Goal: Transaction & Acquisition: Obtain resource

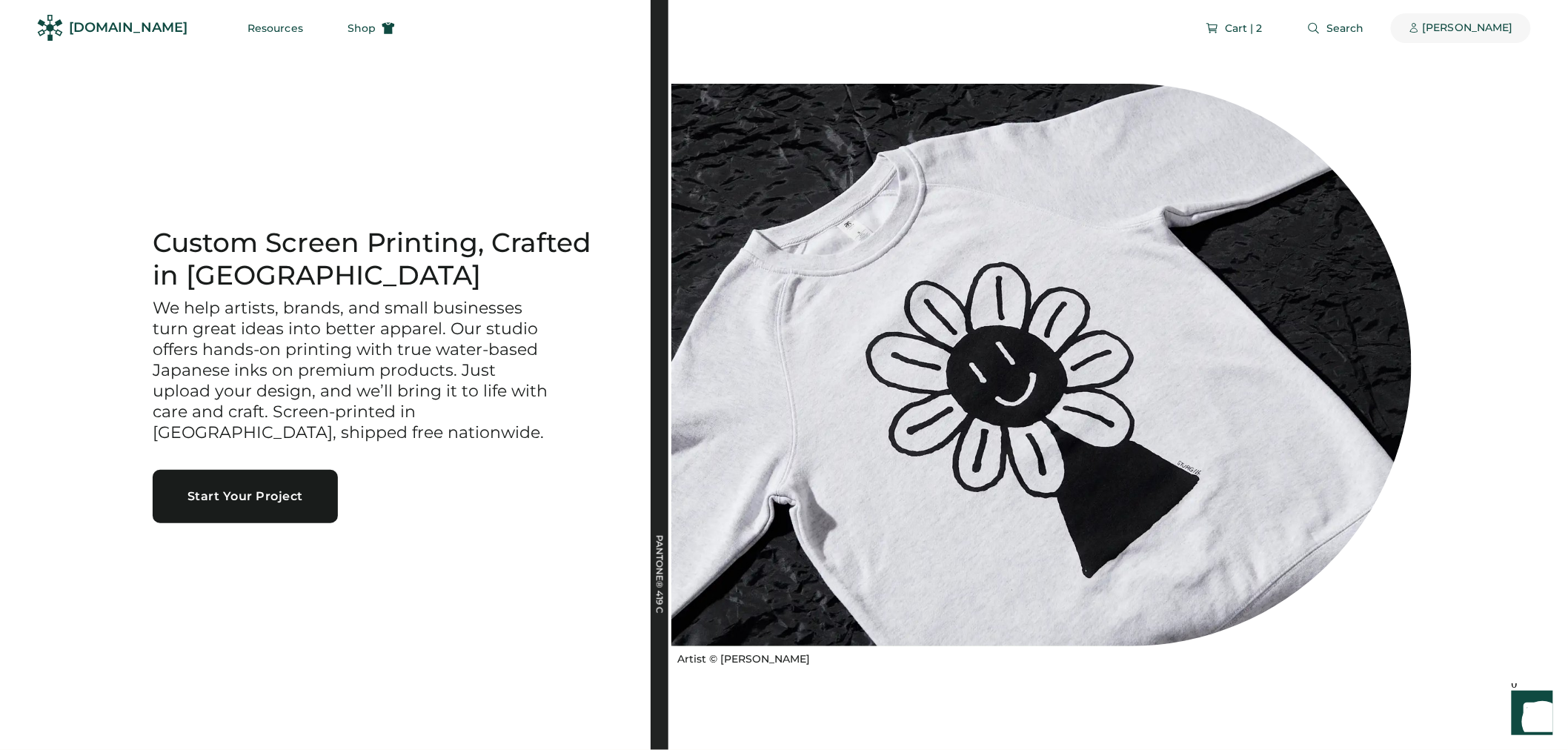
click at [1479, 33] on div "[PERSON_NAME]" at bounding box center [1467, 28] width 90 height 15
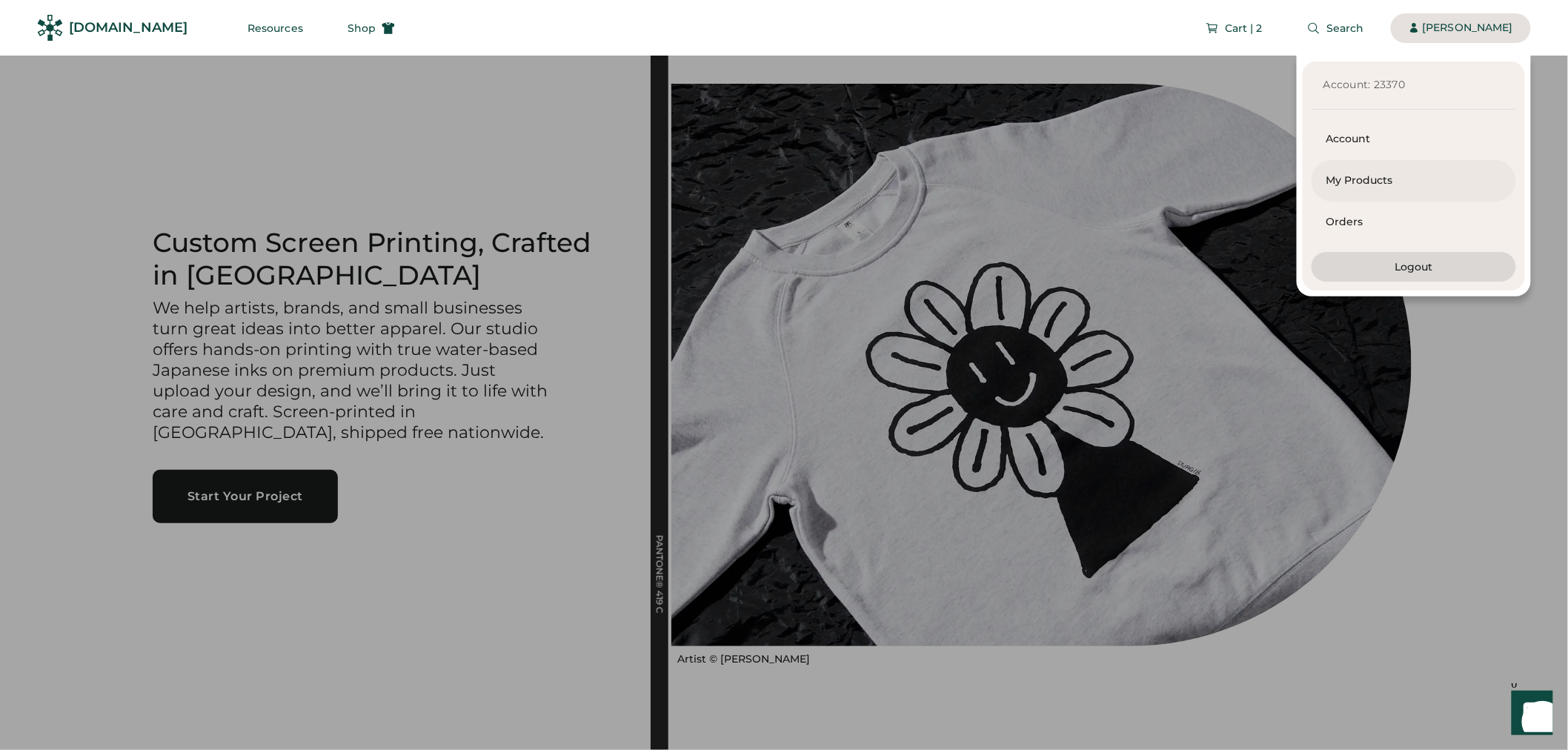
click at [1417, 185] on div "My Products" at bounding box center [1414, 181] width 175 height 15
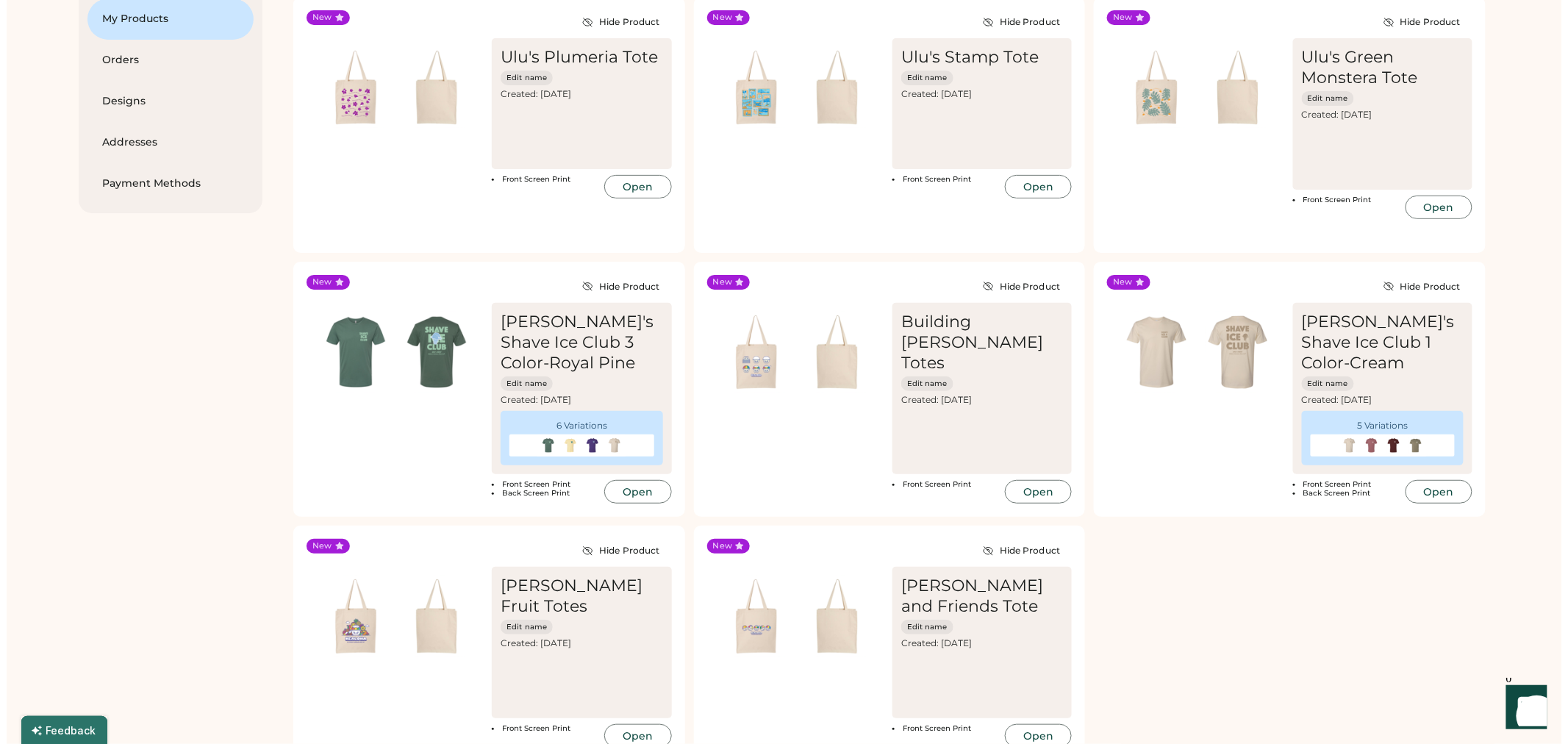
scroll to position [82, 0]
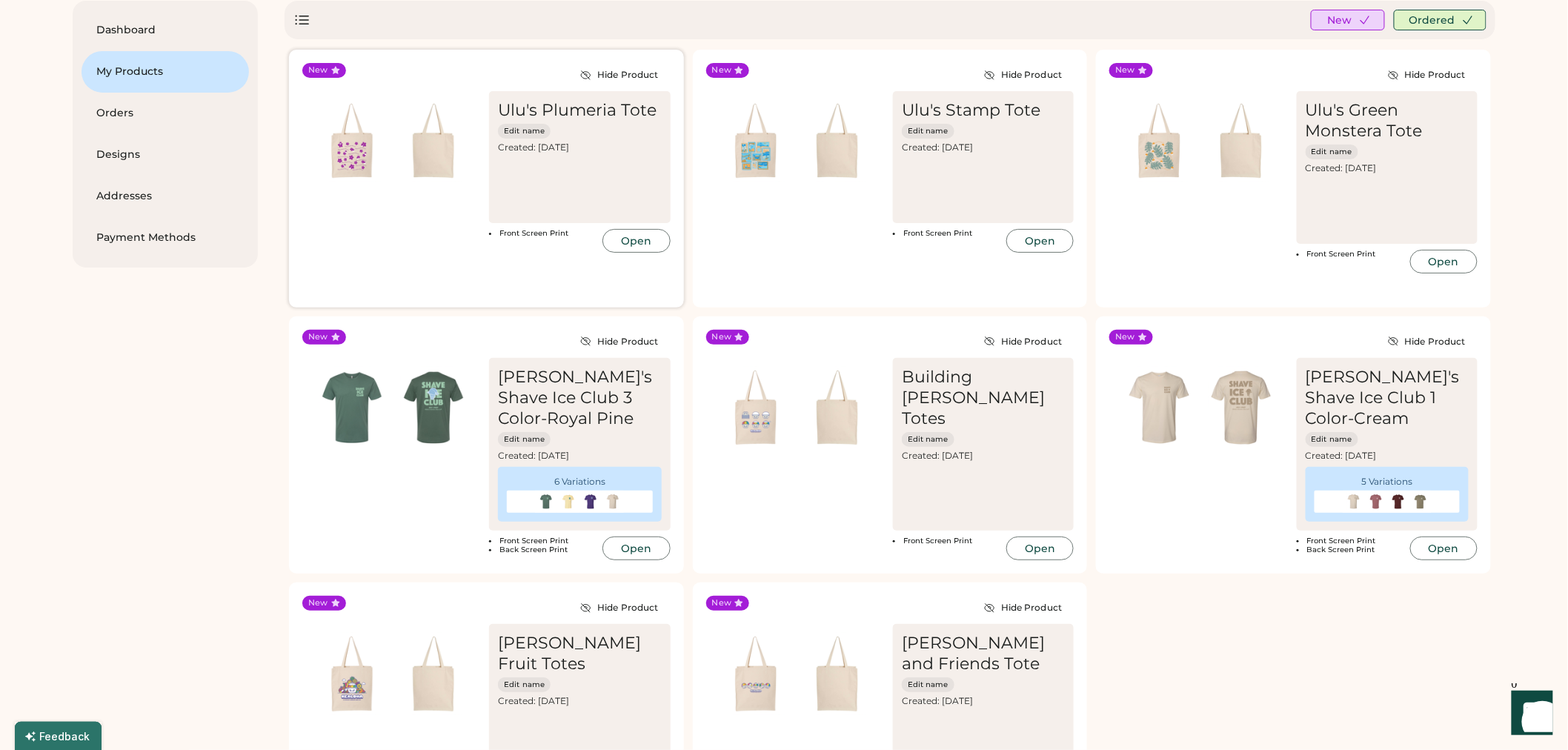
click at [444, 165] on img at bounding box center [434, 141] width 82 height 82
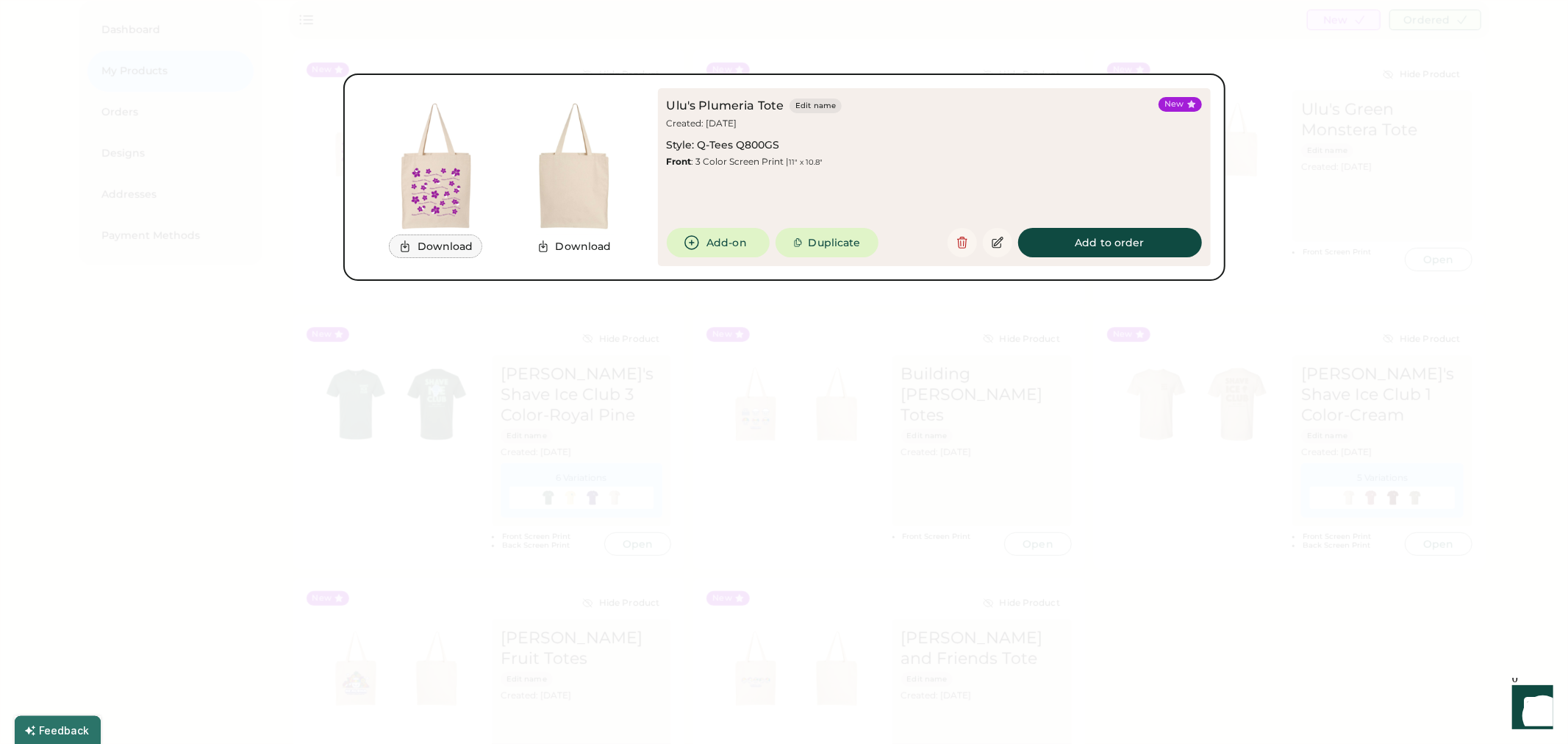
click at [445, 252] on button "Download" at bounding box center [436, 245] width 92 height 22
click at [672, 393] on div at bounding box center [784, 372] width 1568 height 744
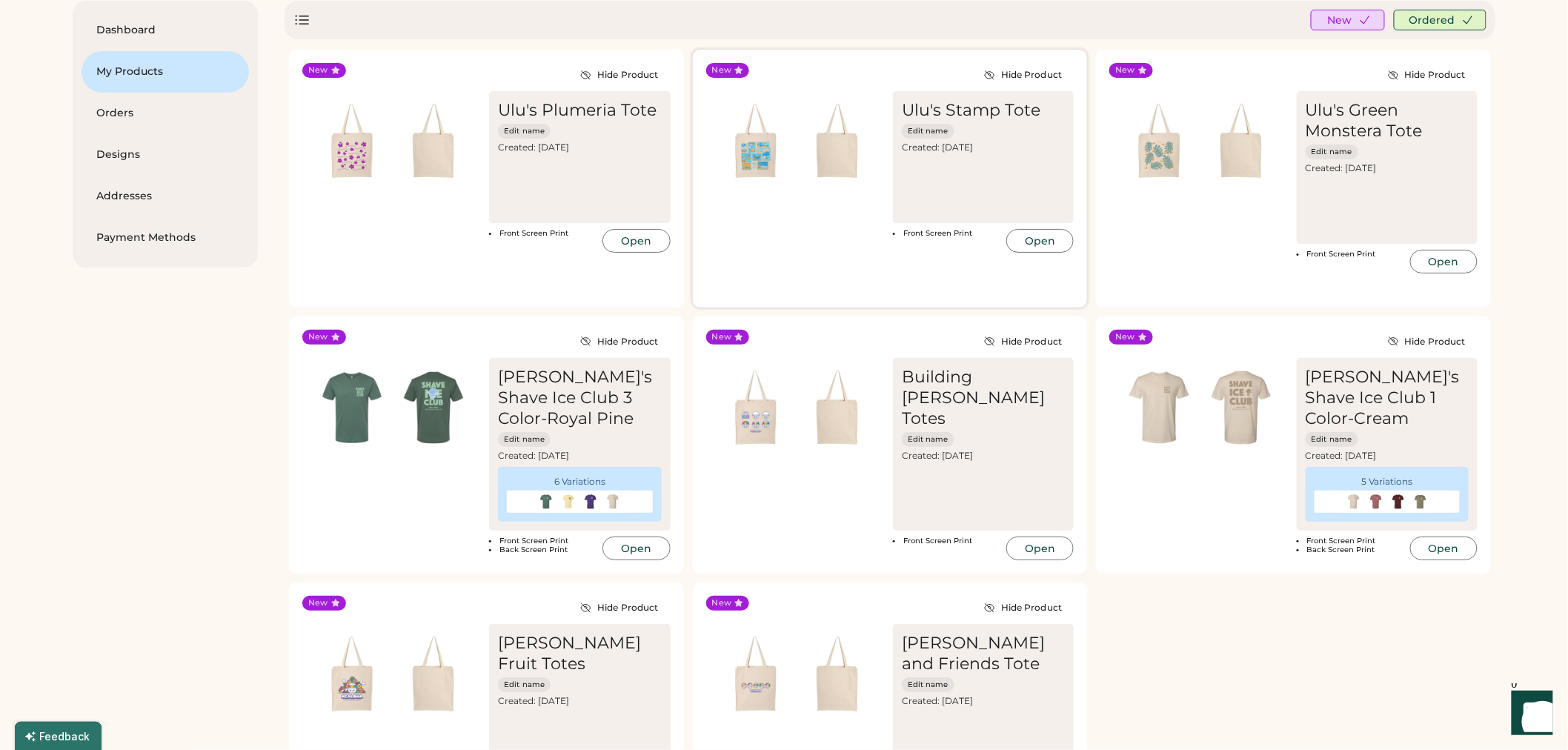
click at [777, 168] on img at bounding box center [756, 141] width 82 height 82
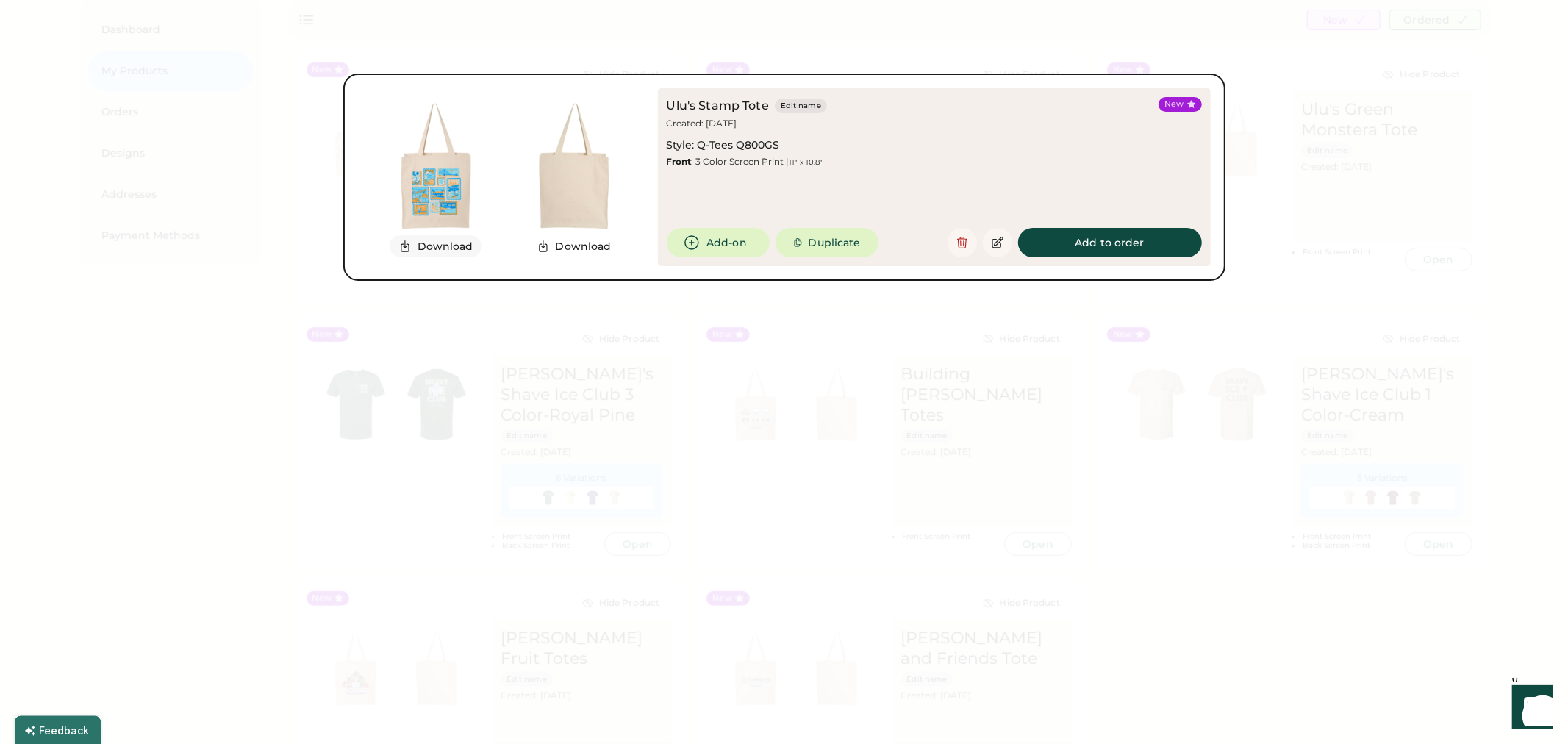
click at [442, 250] on button "Download" at bounding box center [436, 245] width 92 height 22
click at [1036, 432] on div at bounding box center [784, 372] width 1568 height 744
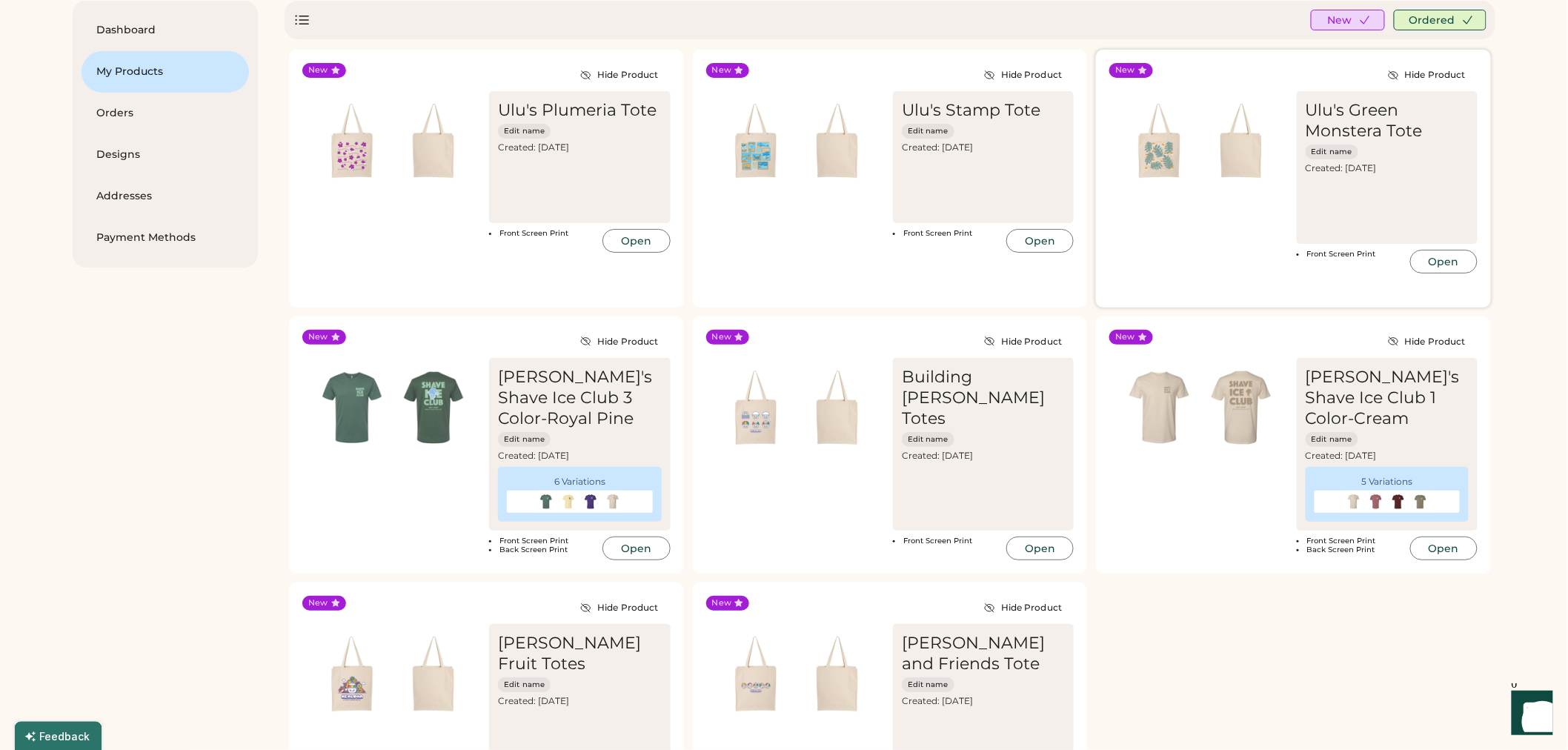
click at [1224, 242] on div "Ulu's Green Monstera Tote Edit name Created: Sep 29, 2025 Front Screen Print Op…" at bounding box center [1293, 182] width 368 height 182
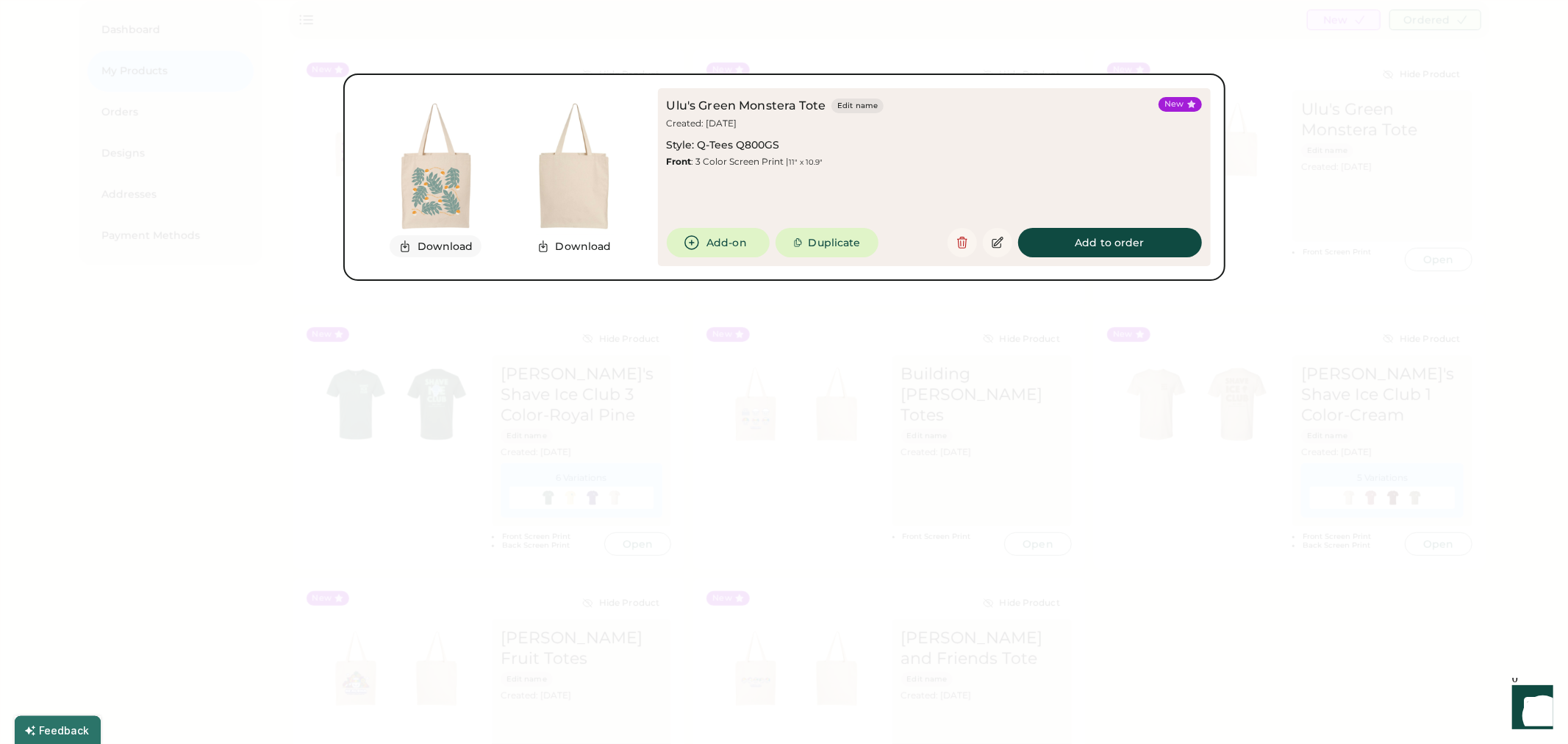
click at [437, 252] on button "Download" at bounding box center [436, 245] width 92 height 22
click at [743, 376] on div at bounding box center [784, 372] width 1568 height 744
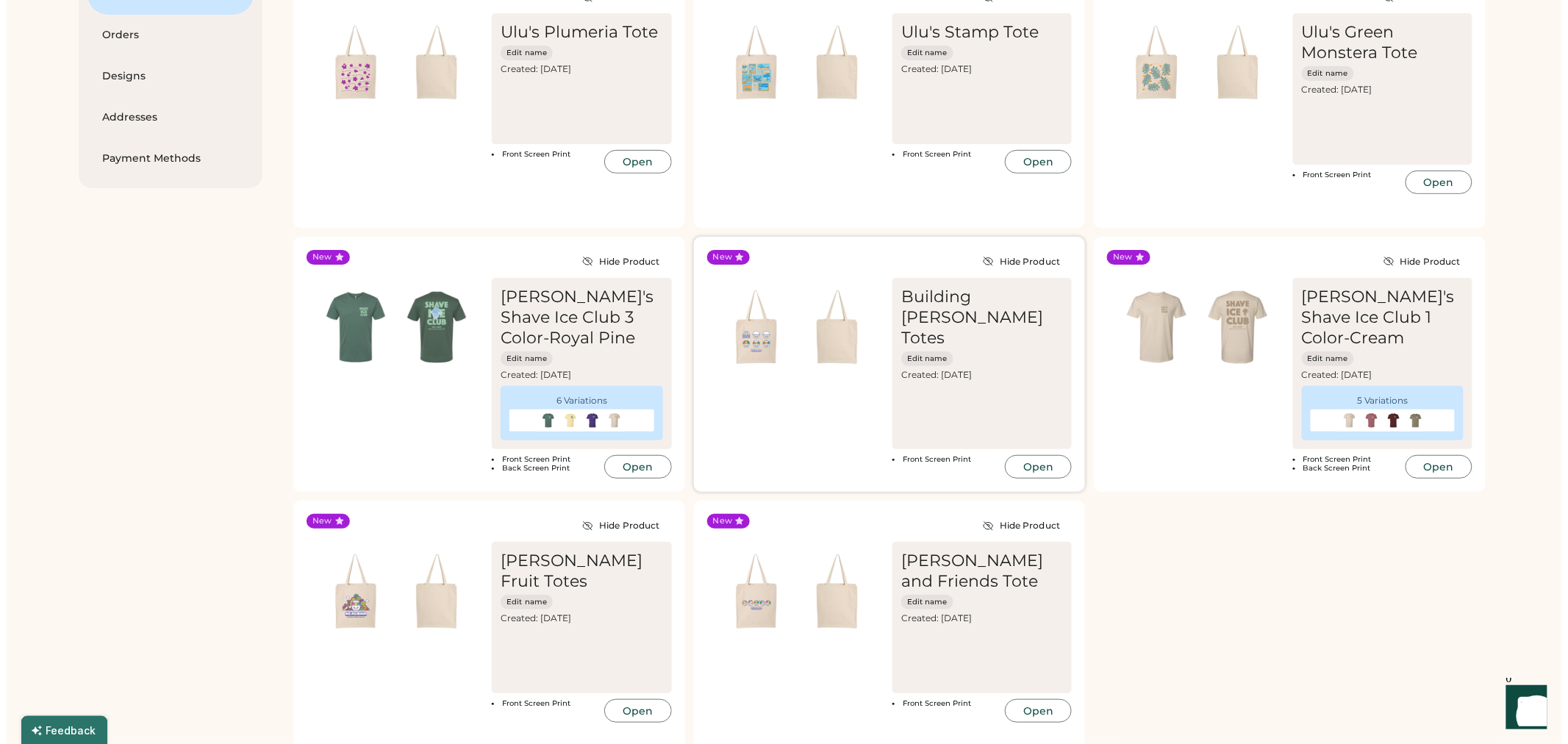
scroll to position [245, 0]
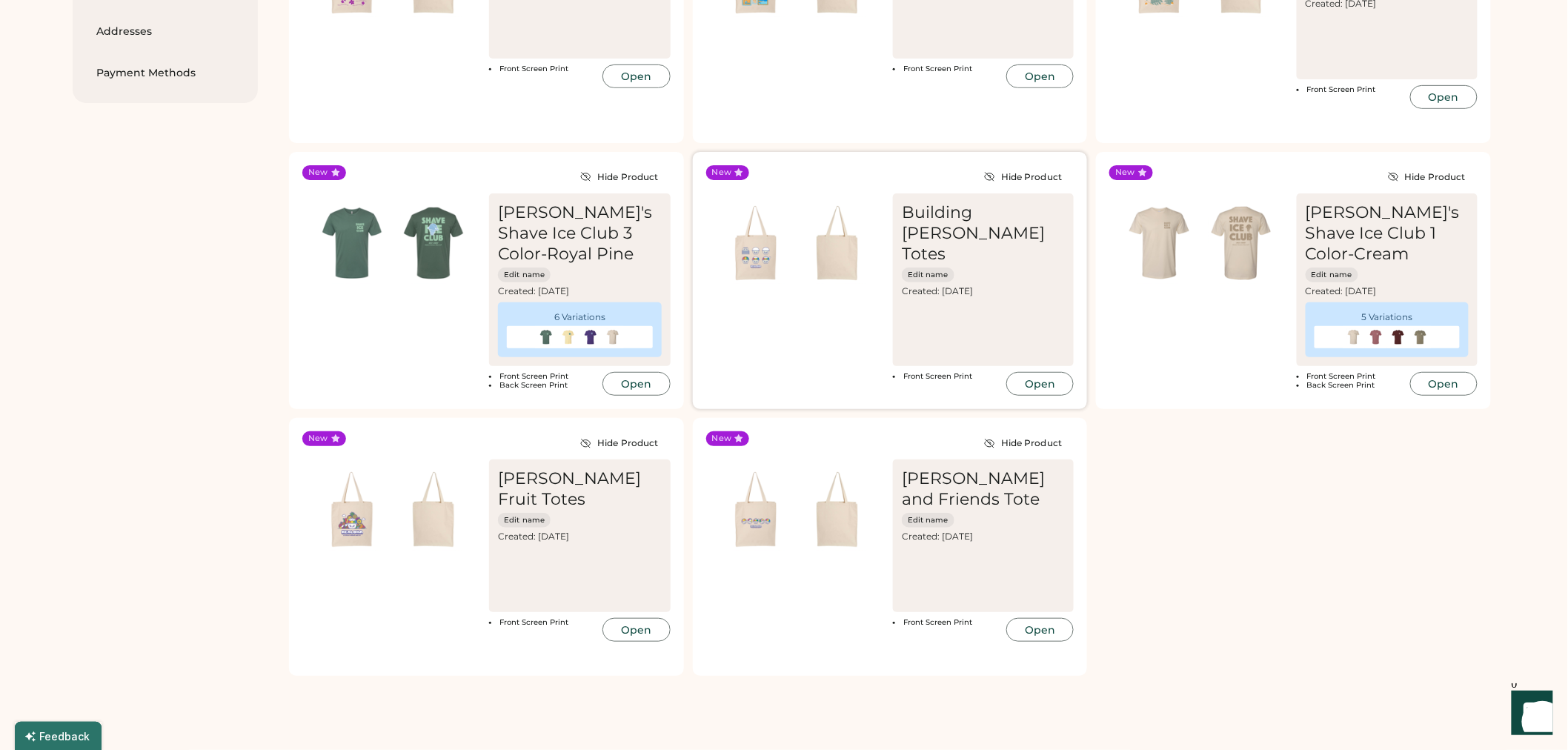
click at [766, 270] on img at bounding box center [756, 243] width 82 height 82
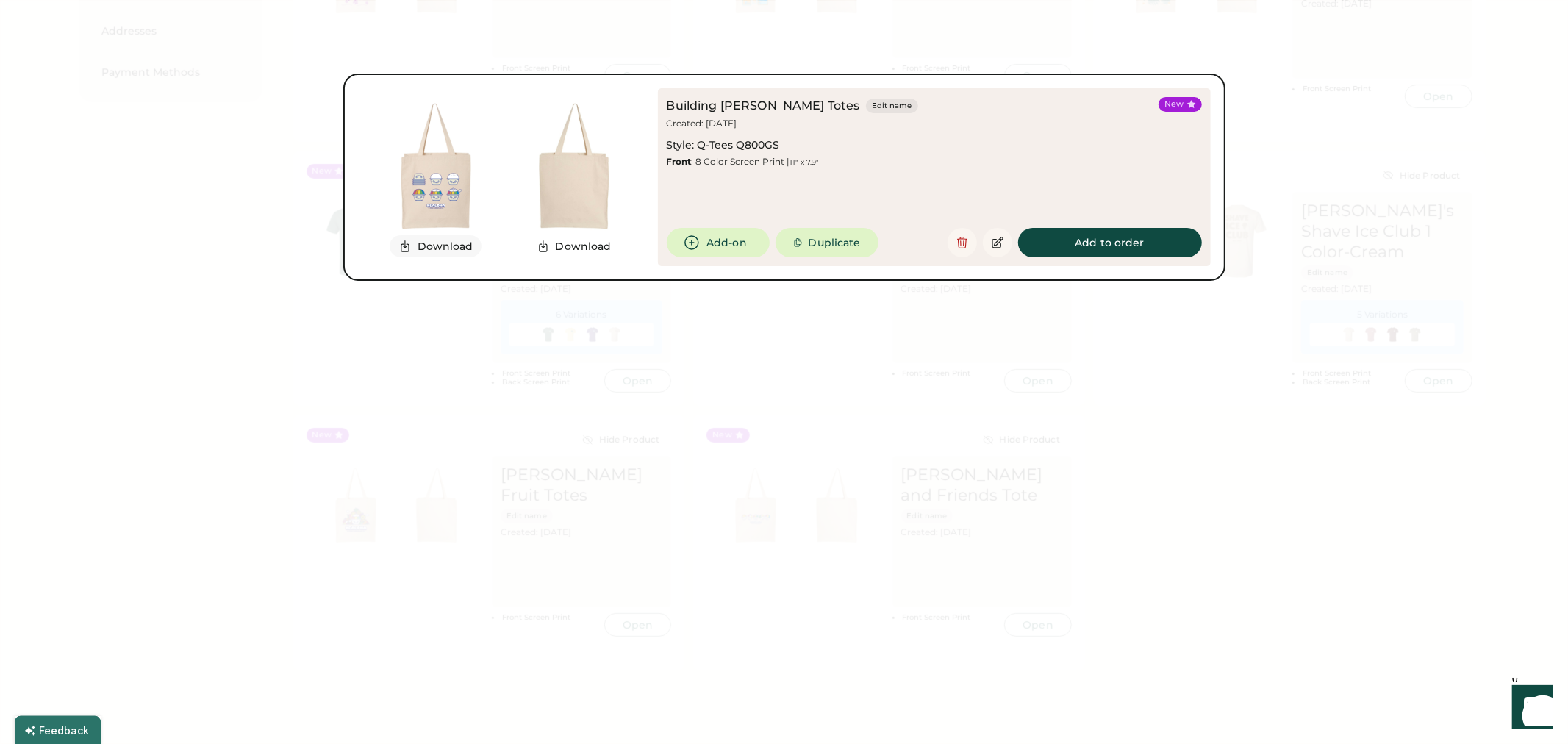
click at [460, 240] on button "Download" at bounding box center [436, 245] width 92 height 22
click at [1346, 479] on div at bounding box center [784, 372] width 1568 height 744
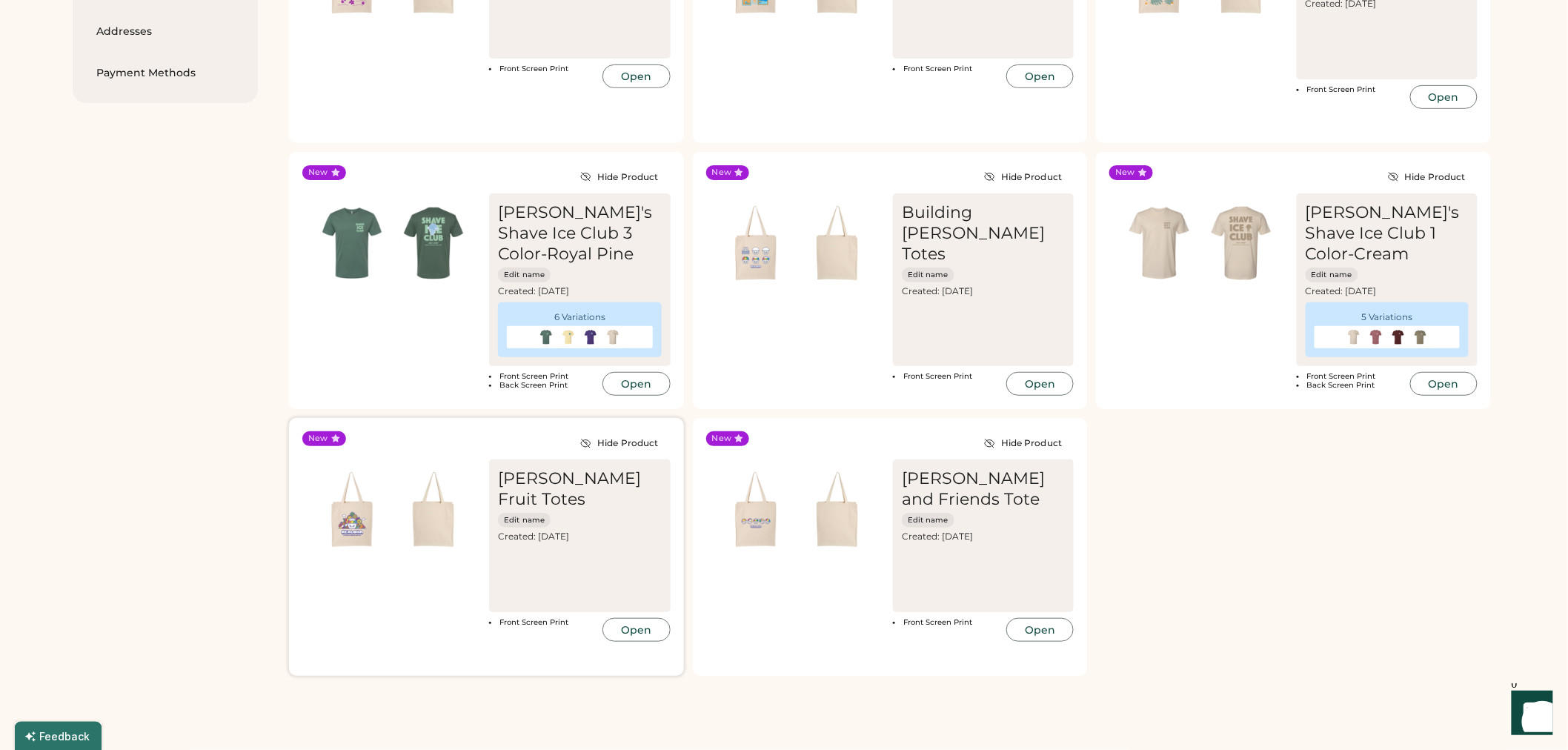
click at [405, 596] on div "Kealoha Fruit Totes Edit name Created: Sep 29, 2025 Front Screen Print Open" at bounding box center [486, 550] width 368 height 182
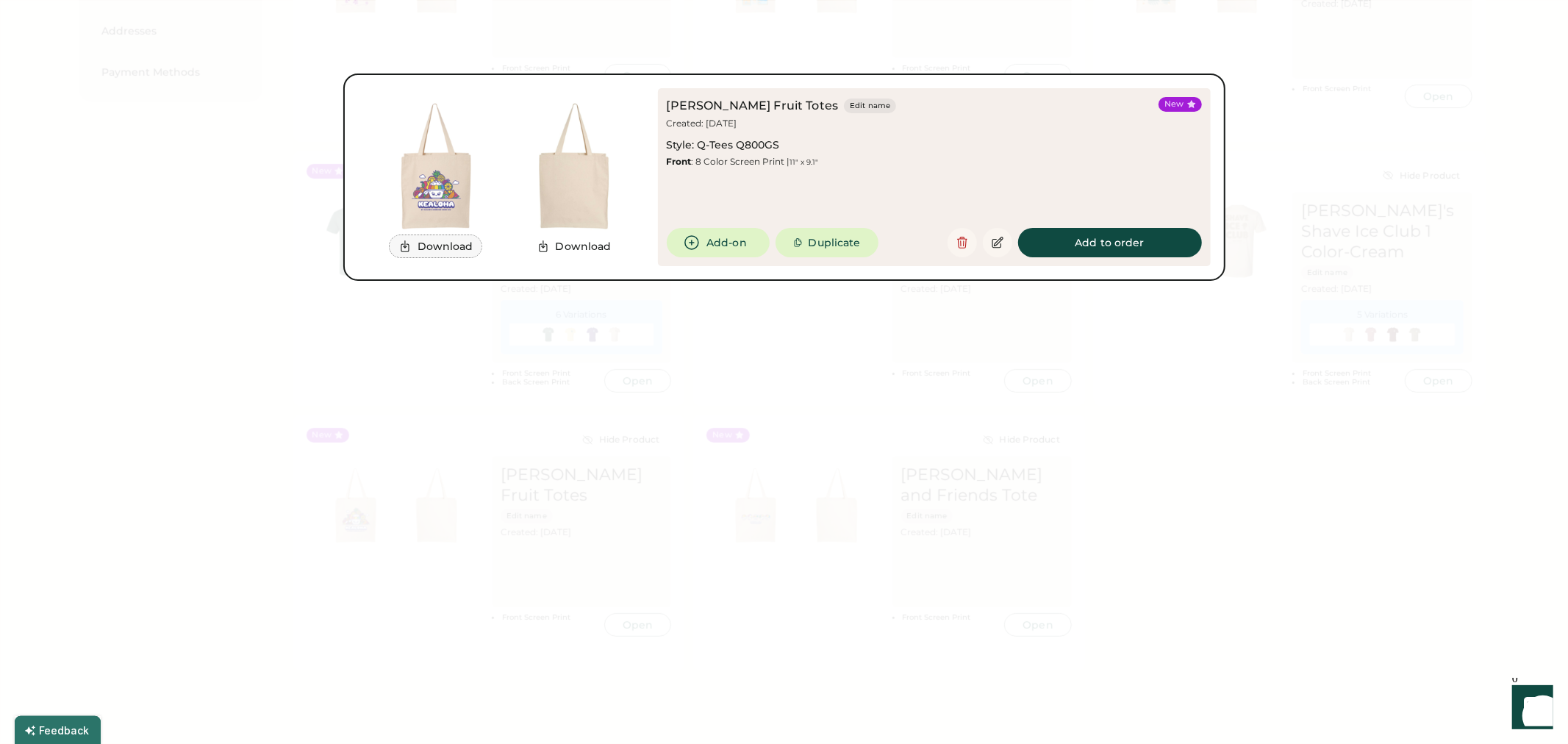
click at [430, 244] on button "Download" at bounding box center [436, 245] width 92 height 22
click at [1276, 486] on div at bounding box center [784, 372] width 1568 height 744
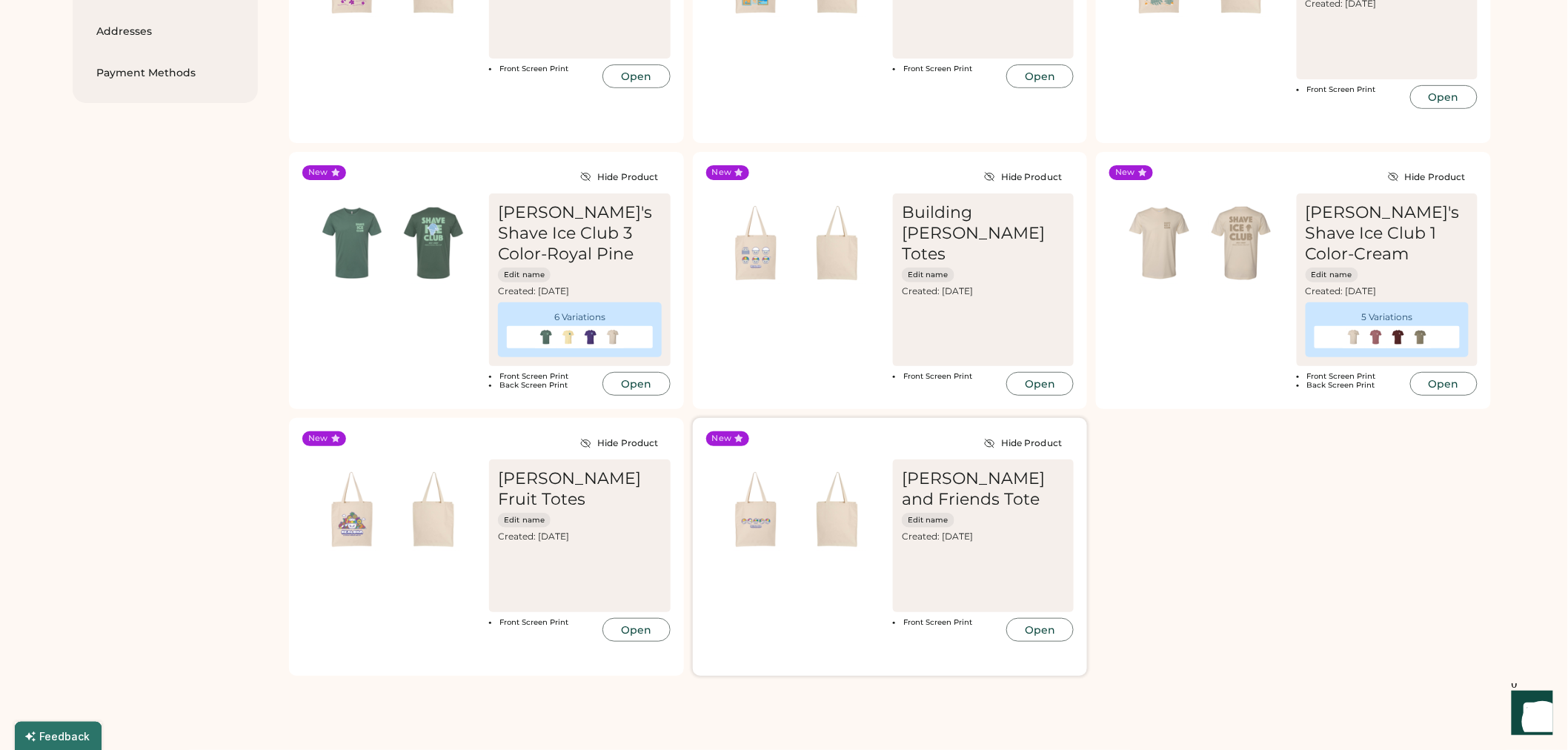
click at [762, 596] on div "Kealoha and Friends Tote Edit name Created: Sep 29, 2025 Front Screen Print Open" at bounding box center [890, 550] width 368 height 182
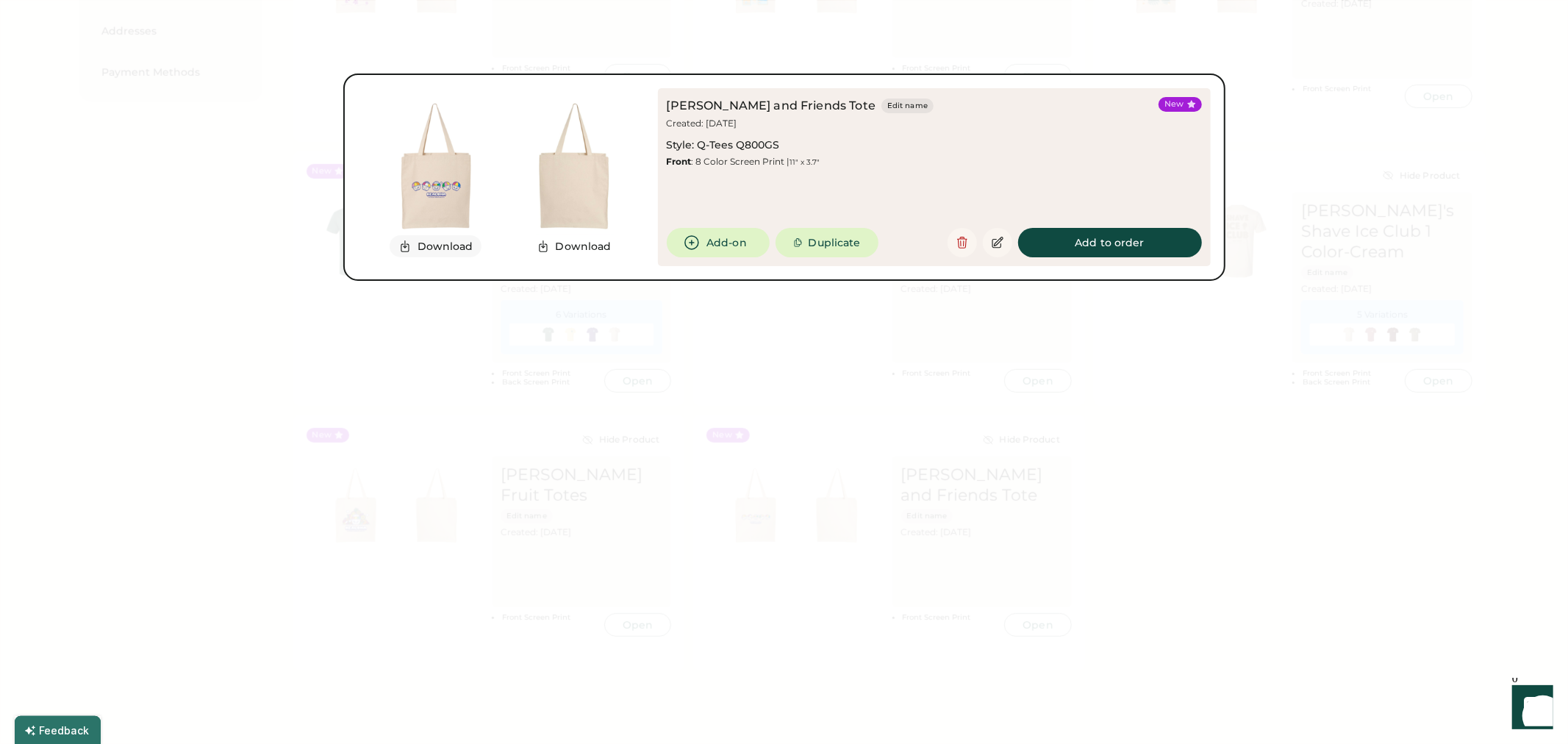
click at [451, 255] on button "Download" at bounding box center [436, 245] width 92 height 22
click at [1392, 586] on div at bounding box center [784, 372] width 1568 height 744
